Goal: Communication & Community: Share content

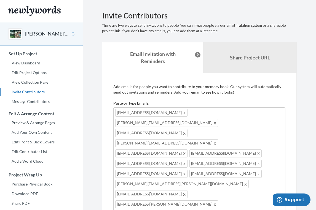
scroll to position [30, 0]
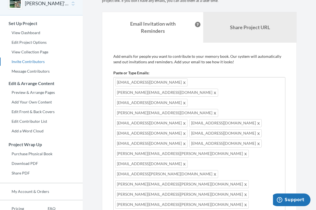
click at [230, 163] on div "kellyryan.6323@gmail.com heidi@heidiryanre.com sbr500@gmail.com sam@sambirdrobi…" at bounding box center [199, 178] width 172 height 203
type input "[PERSON_NAME][EMAIL_ADDRESS][DOMAIN_NAME]"
type input "[EMAIL_ADDRESS][DOMAIN_NAME]"
click at [170, 174] on div "kellyryan.6323@gmail.com heidi@heidiryanre.com sbr500@gmail.com sam@sambirdrobi…" at bounding box center [199, 188] width 172 height 223
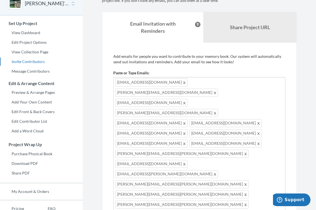
scroll to position [46, 0]
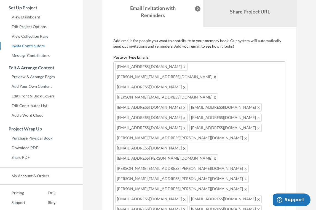
click at [180, 171] on div "kellyryan.6323@gmail.com heidi@heidiryanre.com sbr500@gmail.com sam@sambirdrobi…" at bounding box center [199, 182] width 172 height 243
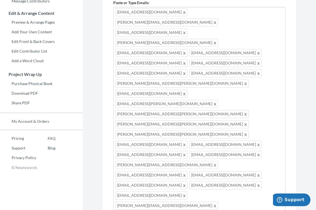
scroll to position [100, 0]
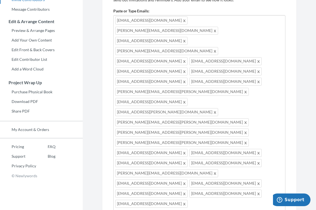
scroll to position [0, 0]
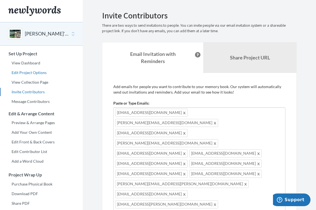
type textarea "Hi everyone! Pat's 40th birthday is coming up and I'm putting together a book f…"
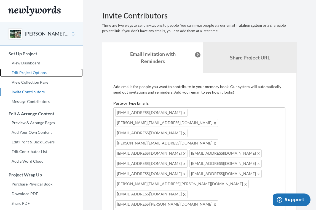
click at [30, 73] on link "Edit Project Options" at bounding box center [41, 73] width 83 height 8
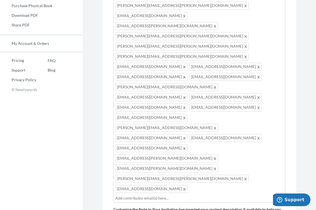
scroll to position [22, 0]
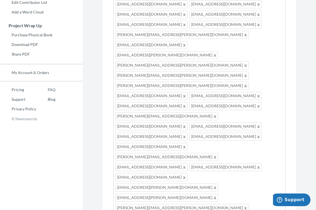
scroll to position [179, 0]
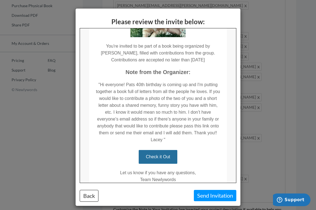
scroll to position [85, 0]
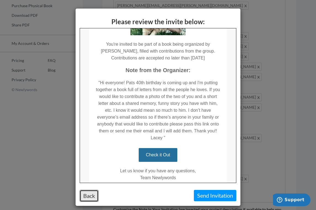
click at [92, 198] on button "Back" at bounding box center [89, 196] width 19 height 12
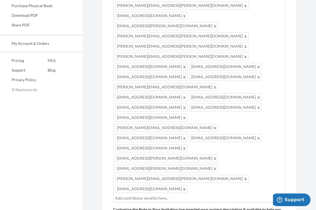
scroll to position [0, 0]
drag, startPoint x: 209, startPoint y: 85, endPoint x: 256, endPoint y: 85, distance: 46.9
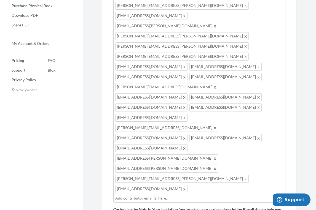
drag, startPoint x: 227, startPoint y: 91, endPoint x: 199, endPoint y: 92, distance: 28.1
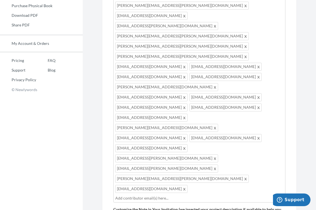
type textarea "Hi everyone! [PERSON_NAME]'s 40th birthday is coming up and I'm putting togethe…"
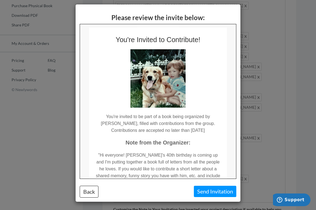
scroll to position [0, 0]
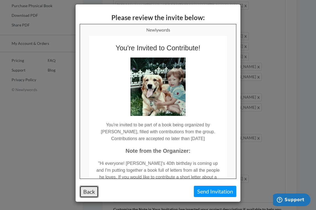
click at [91, 193] on button "Back" at bounding box center [89, 192] width 19 height 12
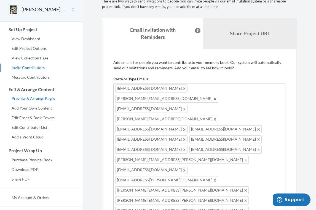
scroll to position [24, 0]
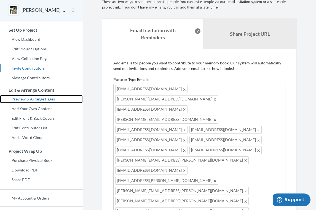
click at [37, 100] on link "Preview & Arrange Pages" at bounding box center [41, 99] width 83 height 8
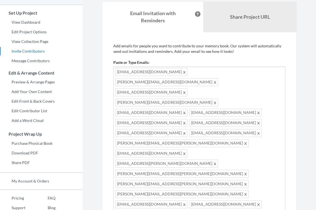
scroll to position [42, 0]
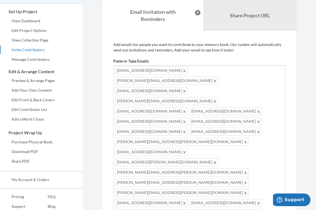
click at [173, 184] on div "[EMAIL_ADDRESS][DOMAIN_NAME] [PERSON_NAME][EMAIL_ADDRESS][DOMAIN_NAME] [EMAIL_A…" at bounding box center [199, 202] width 172 height 274
click at [172, 181] on div "[EMAIL_ADDRESS][DOMAIN_NAME] [PERSON_NAME][EMAIL_ADDRESS][DOMAIN_NAME] [EMAIL_A…" at bounding box center [199, 202] width 172 height 274
type input "[EMAIL_ADDRESS][DOMAIN_NAME]"
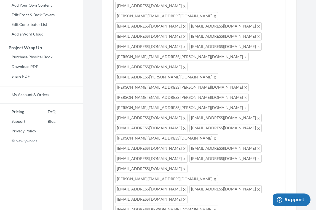
scroll to position [179, 0]
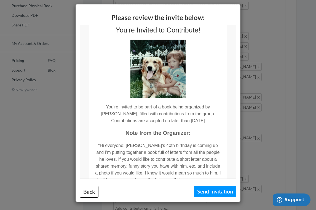
scroll to position [0, 0]
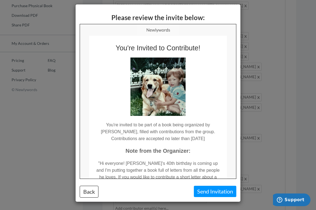
click at [254, 94] on div "Please review the invite below: Back Send Invitation" at bounding box center [158, 105] width 316 height 210
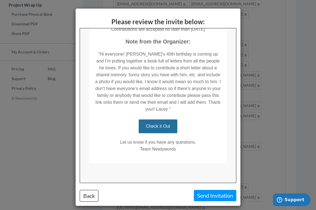
scroll to position [4, 0]
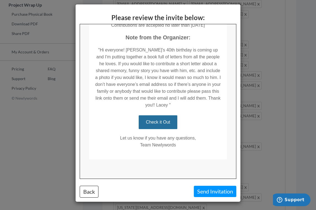
click at [254, 111] on div "Please review the invite below: Back Send Invitation" at bounding box center [158, 105] width 316 height 210
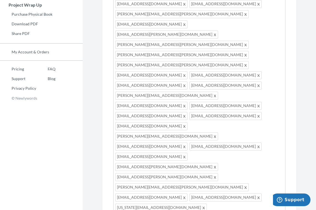
scroll to position [8, 0]
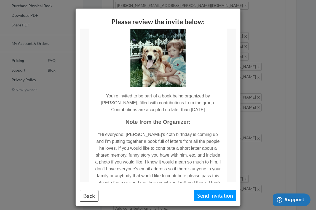
scroll to position [0, 0]
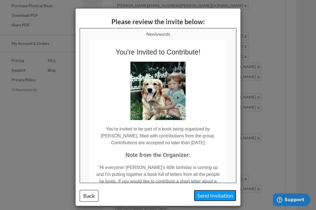
click at [210, 196] on button "Send Invitation" at bounding box center [215, 195] width 42 height 11
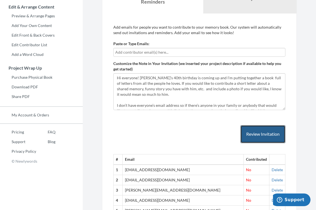
scroll to position [74, 0]
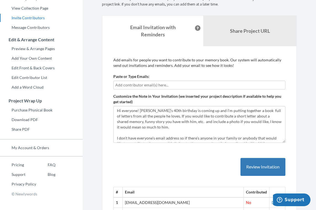
click at [139, 82] on input "text" at bounding box center [199, 85] width 168 height 6
type input "[EMAIL_ADDRESS][DOMAIN_NAME]"
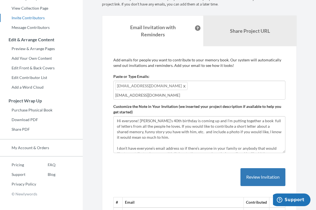
type input "[EMAIL_ADDRESS][DOMAIN_NAME]"
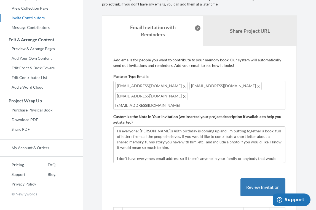
type input "[EMAIL_ADDRESS][DOMAIN_NAME]"
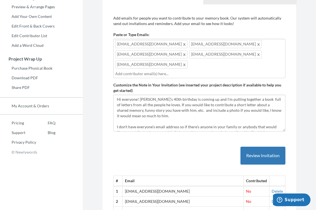
scroll to position [116, 0]
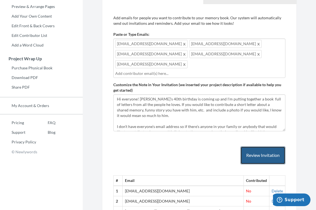
click at [258, 147] on button "Review Invitation" at bounding box center [262, 156] width 45 height 18
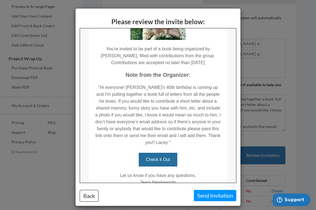
scroll to position [114, 0]
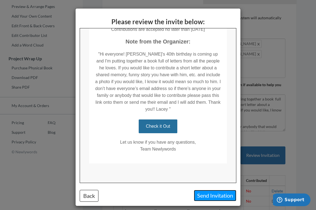
click at [219, 196] on button "Send Invitation" at bounding box center [215, 195] width 42 height 11
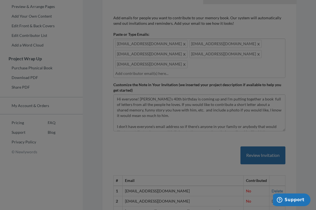
scroll to position [0, 0]
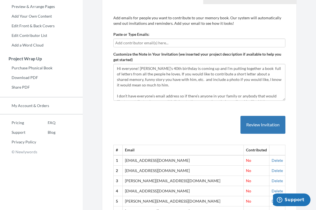
click at [158, 43] on input "text" at bounding box center [199, 43] width 168 height 6
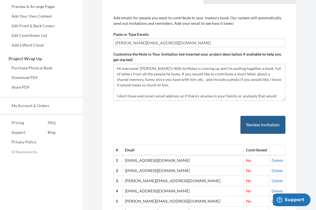
type input "[PERSON_NAME][EMAIL_ADDRESS][DOMAIN_NAME]"
click at [259, 125] on button "Review Invitation" at bounding box center [262, 125] width 45 height 18
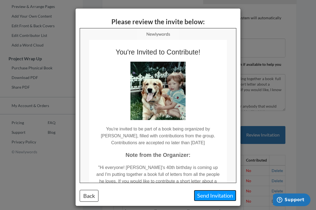
click at [206, 197] on button "Send Invitation" at bounding box center [215, 195] width 42 height 11
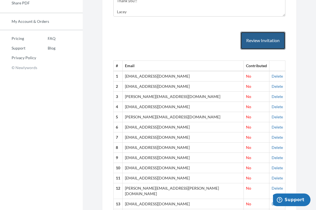
scroll to position [200, 0]
